Goal: Transaction & Acquisition: Purchase product/service

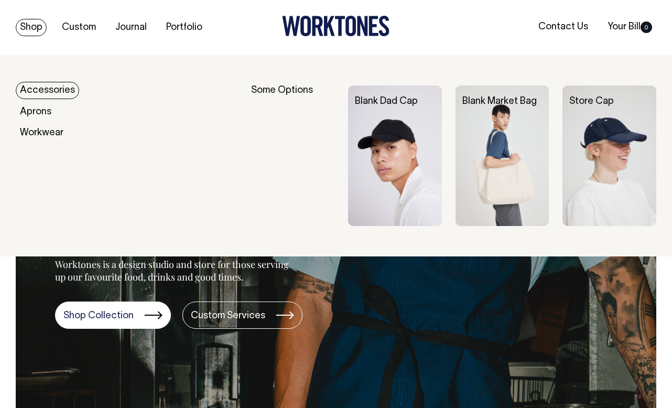
click at [38, 89] on link "Accessories" at bounding box center [47, 90] width 63 height 17
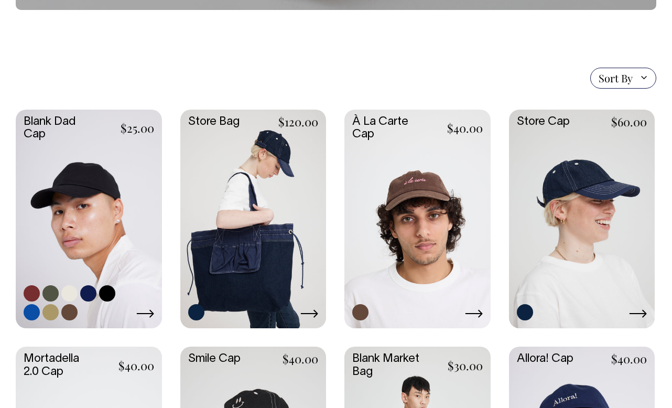
click at [113, 202] on link at bounding box center [89, 218] width 146 height 217
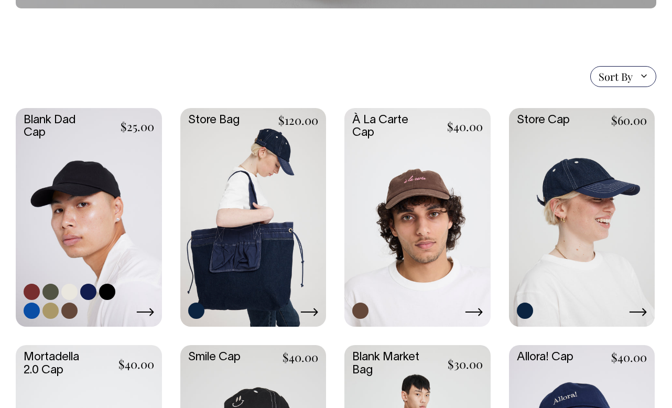
scroll to position [209, 0]
